Goal: Task Accomplishment & Management: Use online tool/utility

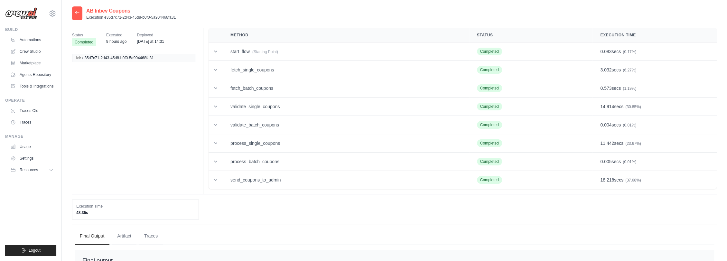
click at [272, 21] on div "Status Completed Executed 9 hours ago Deployed Wednesday at 14:31 Id: e35d7c71-…" at bounding box center [394, 151] width 645 height 262
click at [28, 40] on link "Automations" at bounding box center [32, 40] width 49 height 10
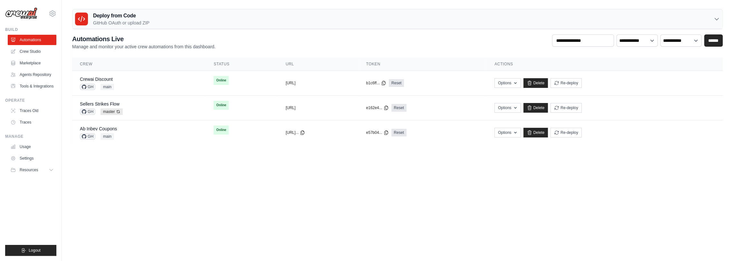
click at [33, 50] on link "Crew Studio" at bounding box center [32, 51] width 49 height 10
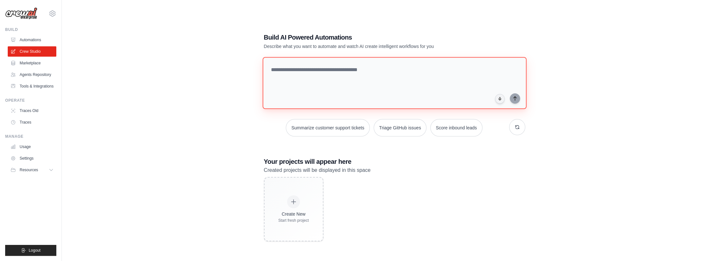
click at [284, 74] on textarea at bounding box center [394, 83] width 264 height 52
drag, startPoint x: 318, startPoint y: 84, endPoint x: 280, endPoint y: 80, distance: 37.9
click at [280, 80] on textarea at bounding box center [394, 83] width 264 height 52
click at [520, 183] on div "Create New Start fresh project" at bounding box center [394, 209] width 261 height 64
